Goal: Task Accomplishment & Management: Manage account settings

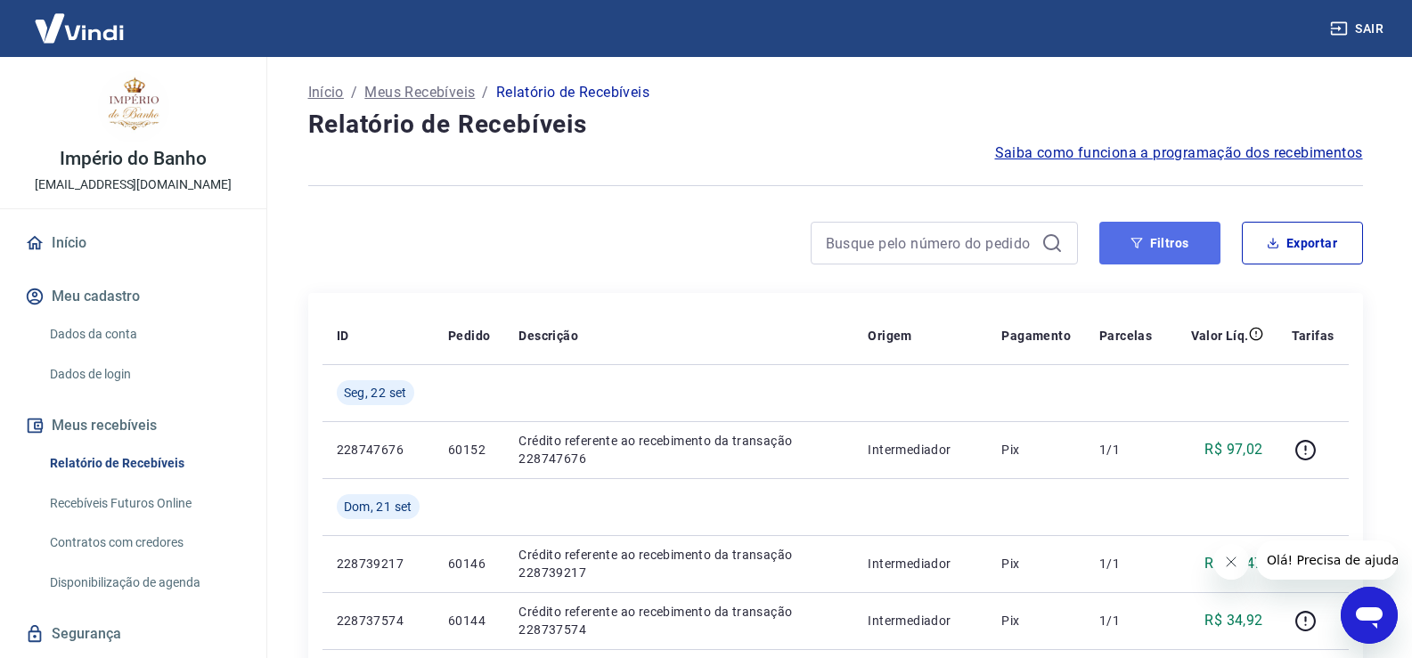
click at [1174, 234] on button "Filtros" at bounding box center [1159, 243] width 121 height 43
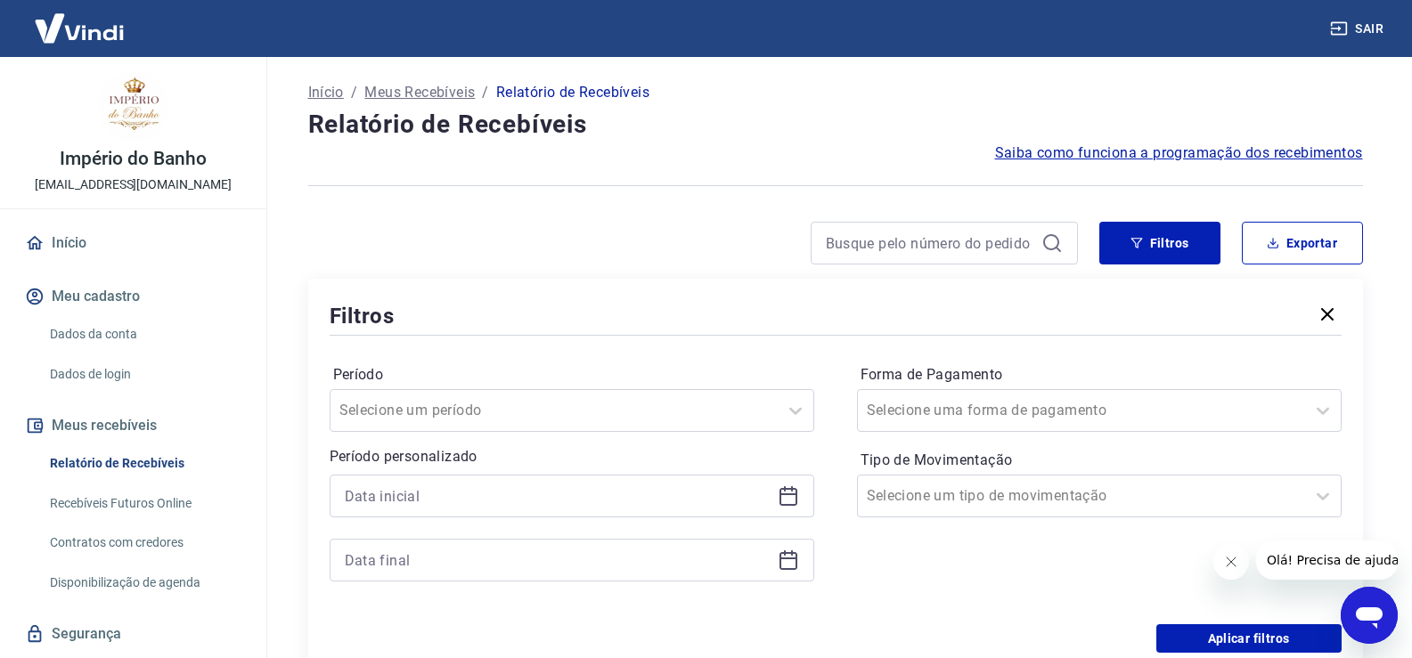
click at [787, 502] on icon at bounding box center [788, 496] width 21 height 21
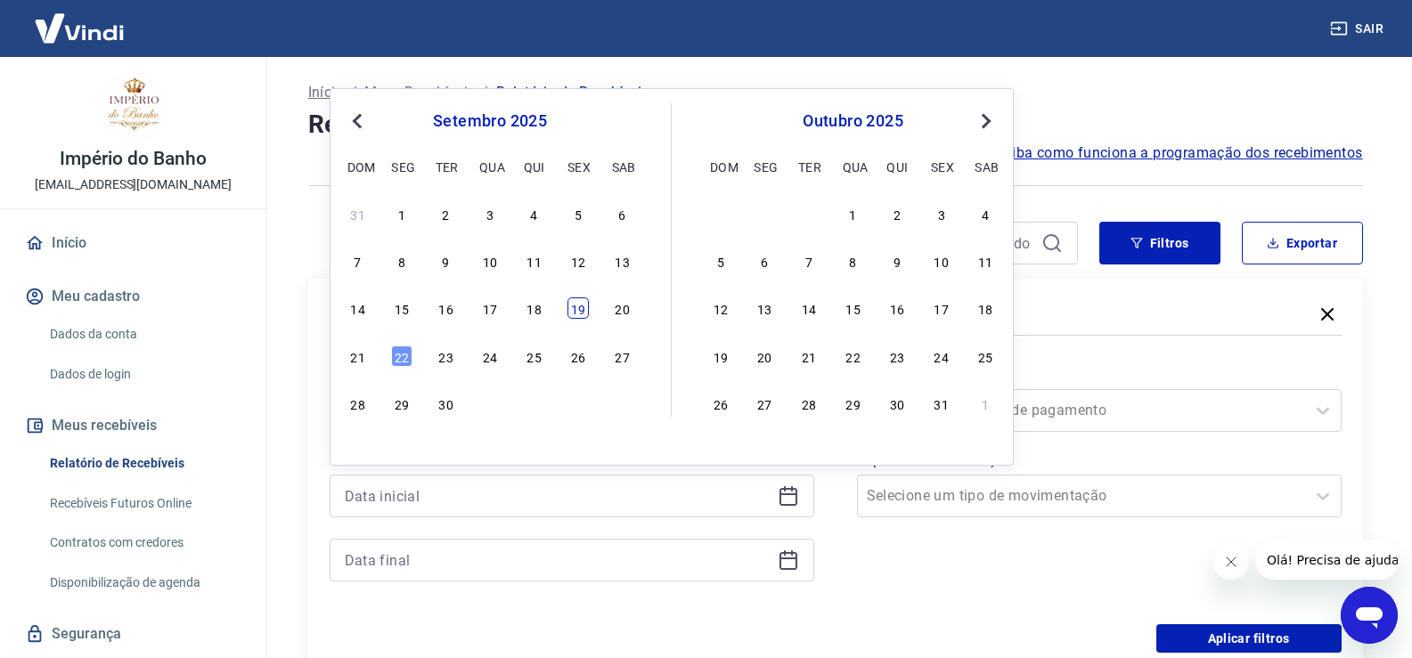
click at [581, 313] on div "19" at bounding box center [577, 308] width 21 height 21
type input "19/09/2025"
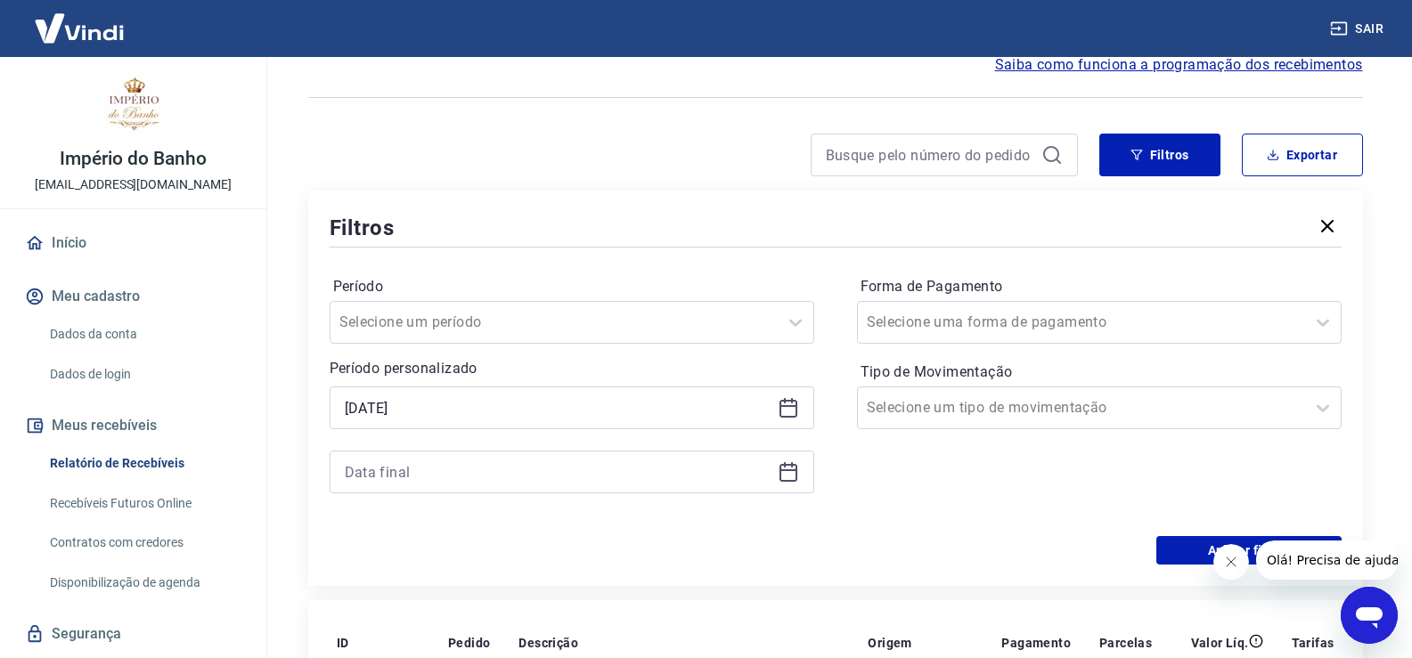
scroll to position [89, 0]
click at [791, 475] on icon at bounding box center [788, 471] width 21 height 21
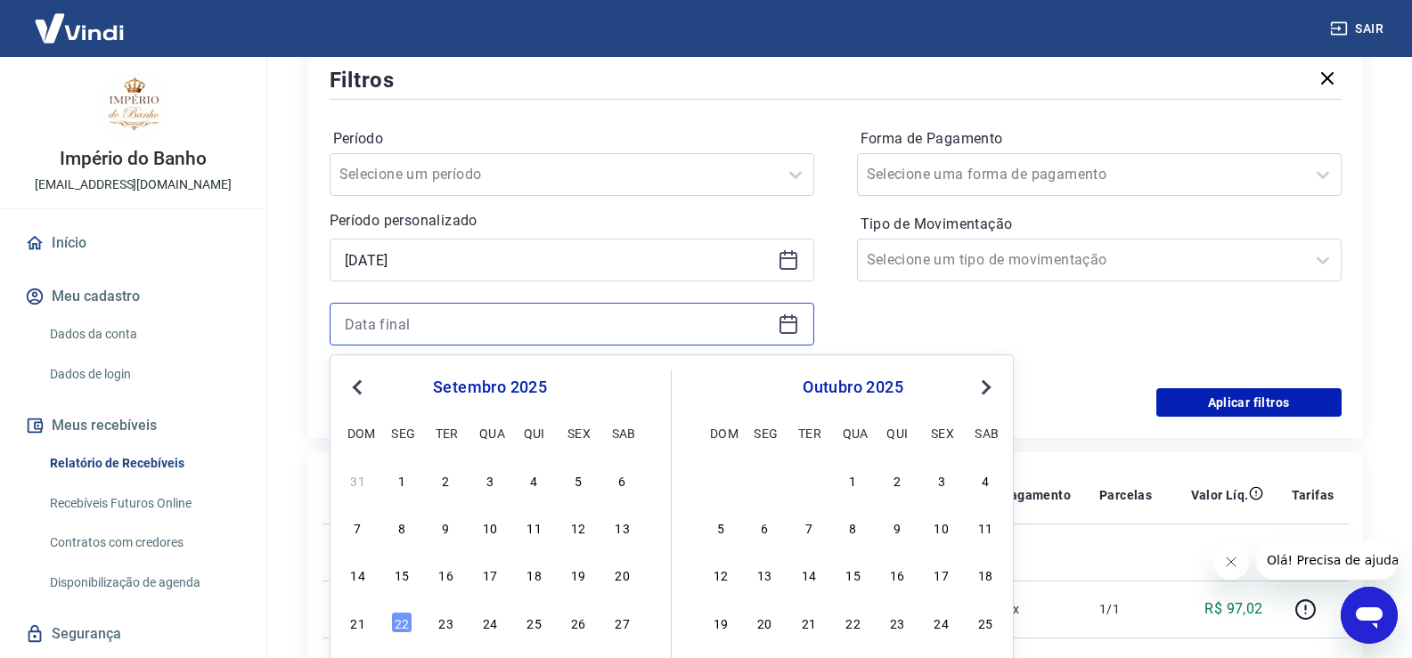
scroll to position [267, 0]
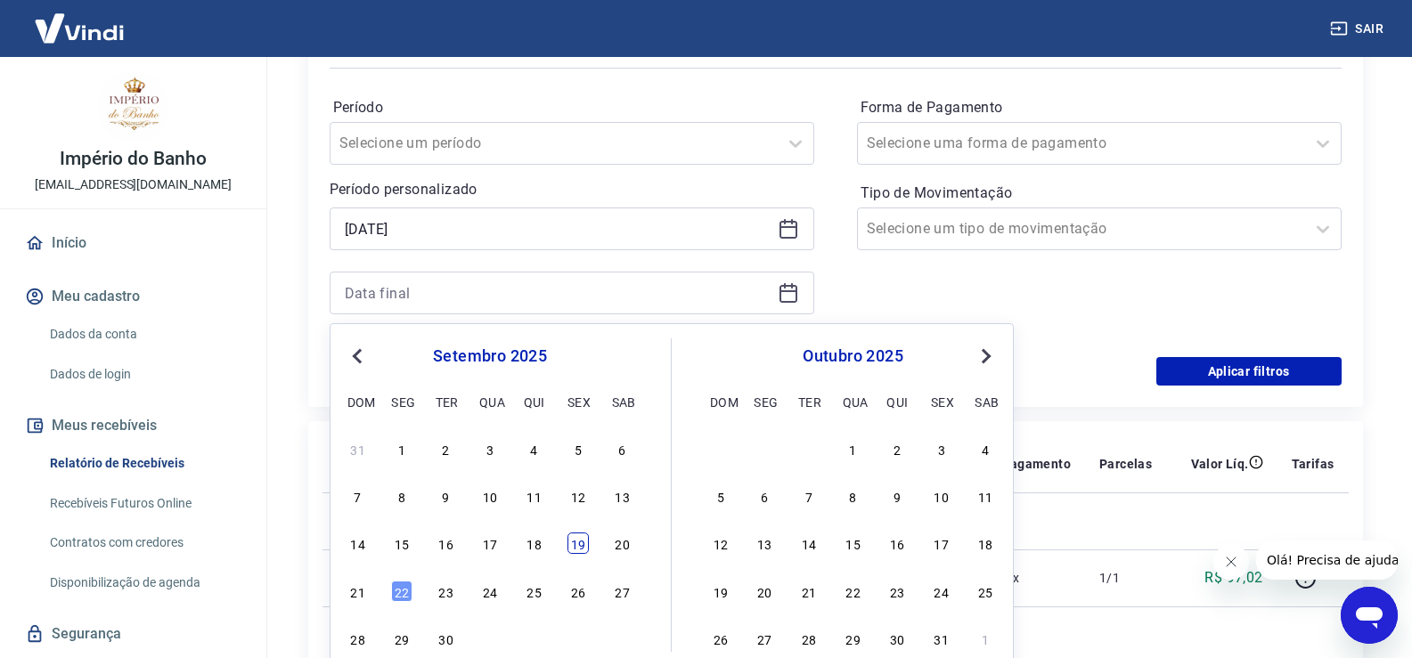
click at [580, 547] on div "19" at bounding box center [577, 543] width 21 height 21
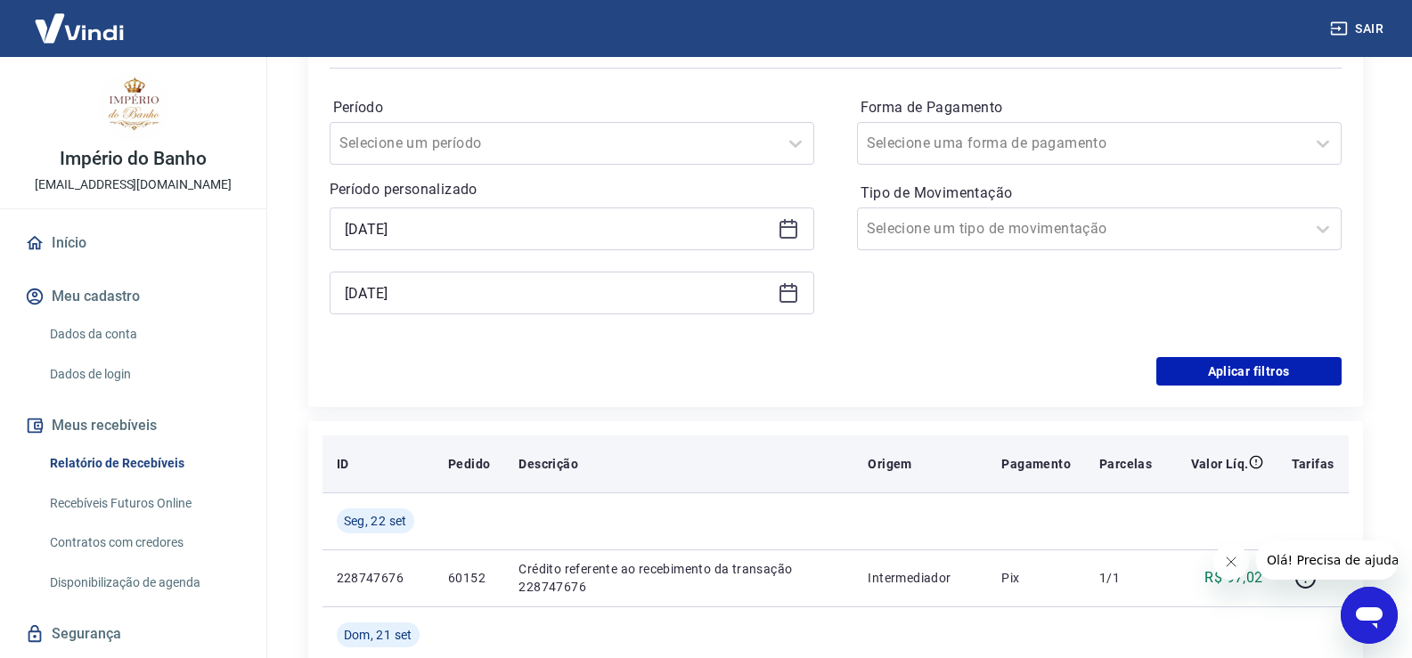
type input "19/09/2025"
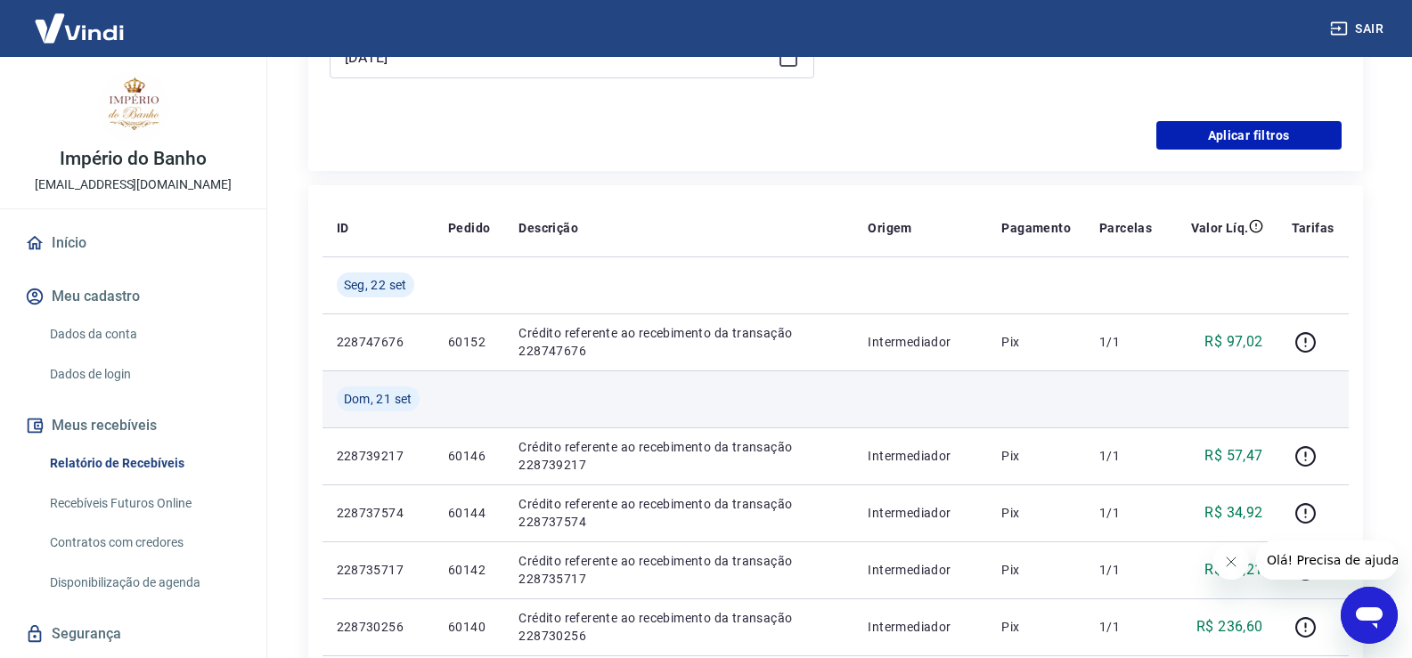
scroll to position [535, 0]
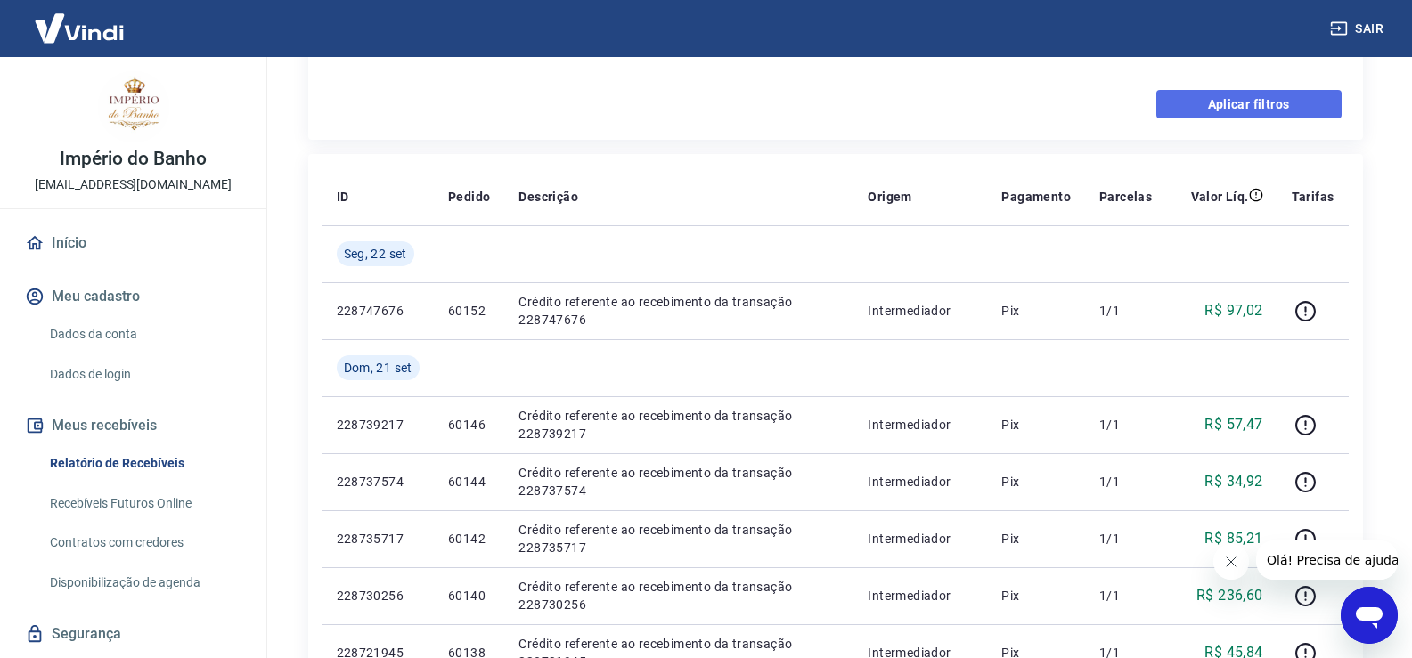
click at [1202, 107] on button "Aplicar filtros" at bounding box center [1248, 104] width 185 height 29
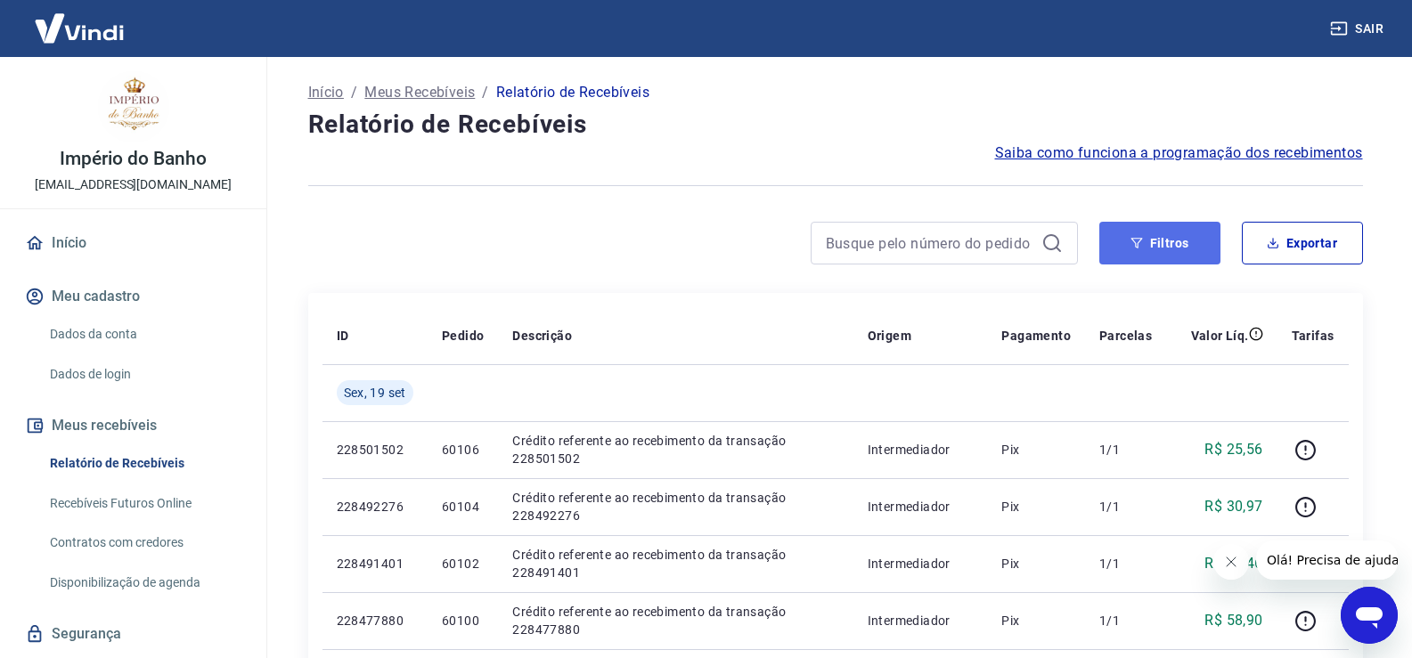
click at [1153, 250] on button "Filtros" at bounding box center [1159, 243] width 121 height 43
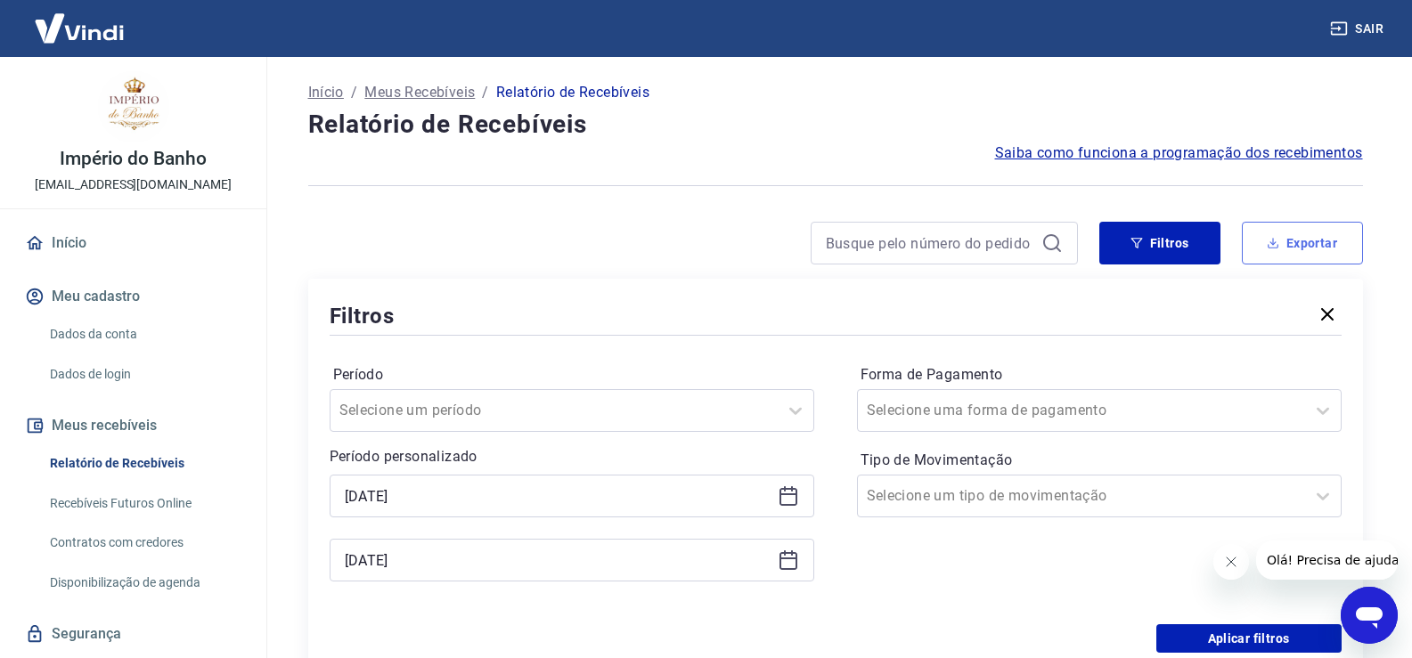
click at [1282, 247] on button "Exportar" at bounding box center [1302, 243] width 121 height 43
type input "19/09/2025"
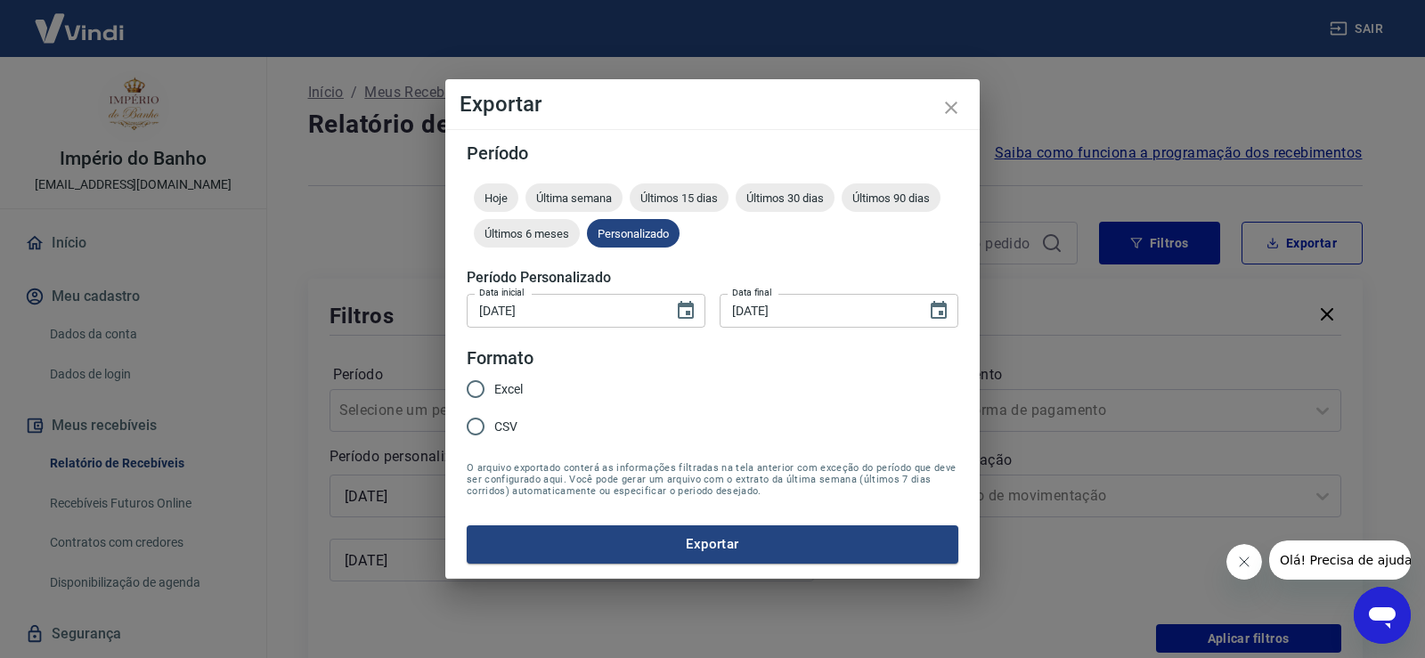
click at [484, 392] on input "Excel" at bounding box center [475, 389] width 37 height 37
radio input "true"
click at [736, 547] on button "Exportar" at bounding box center [713, 544] width 492 height 37
